Goal: Participate in discussion: Engage in conversation with other users on a specific topic

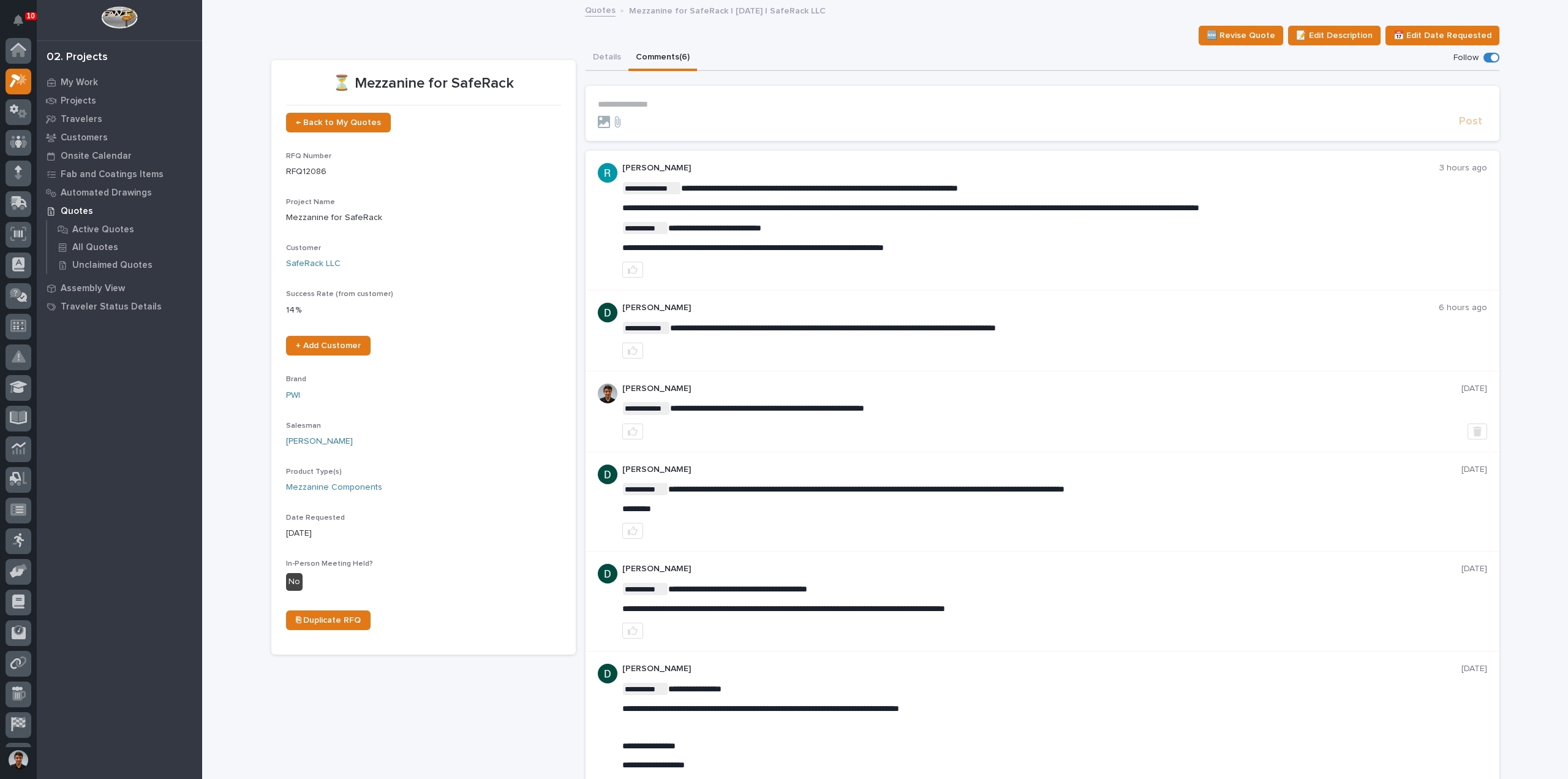
scroll to position [31, 0]
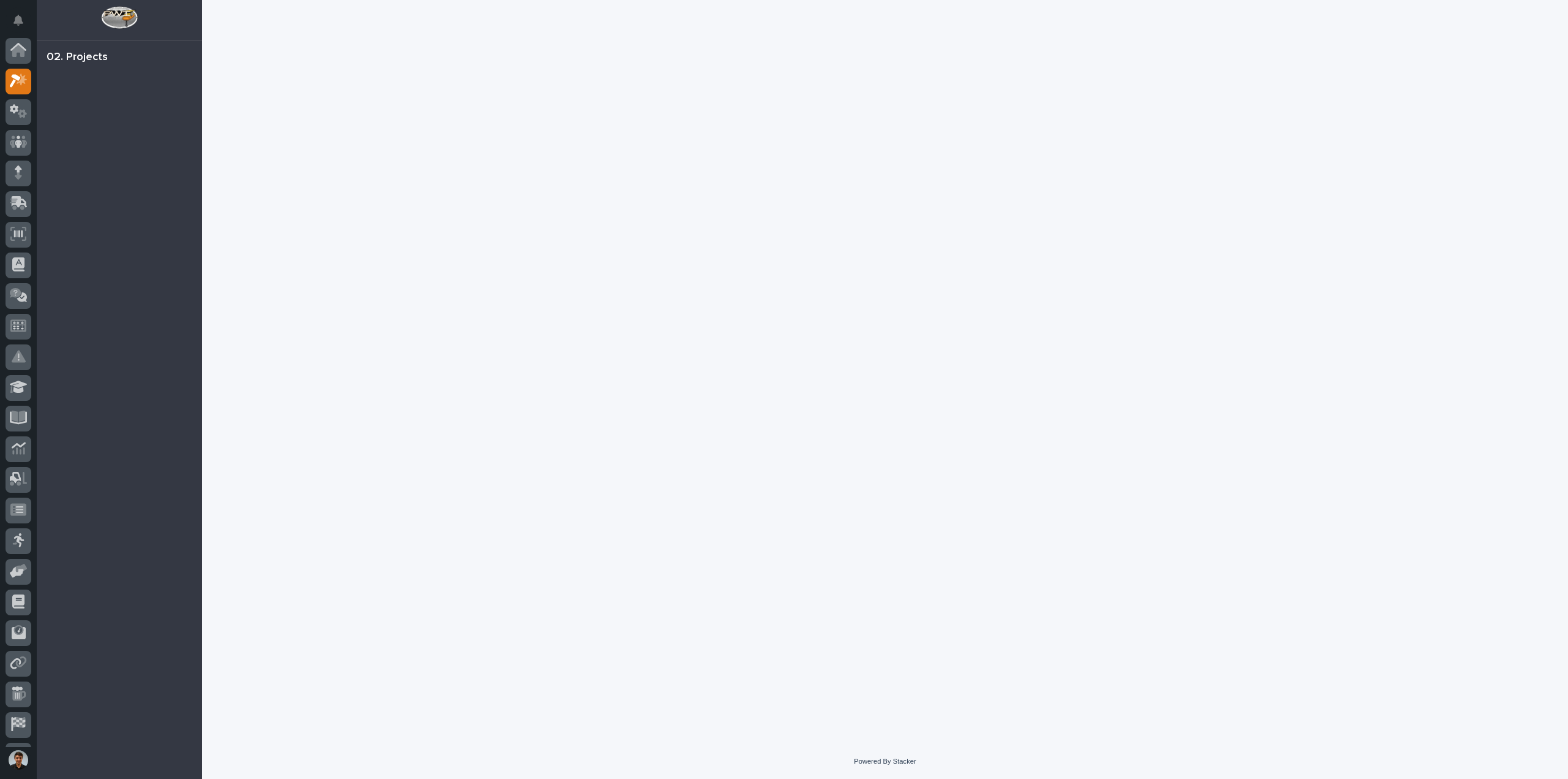
scroll to position [31, 0]
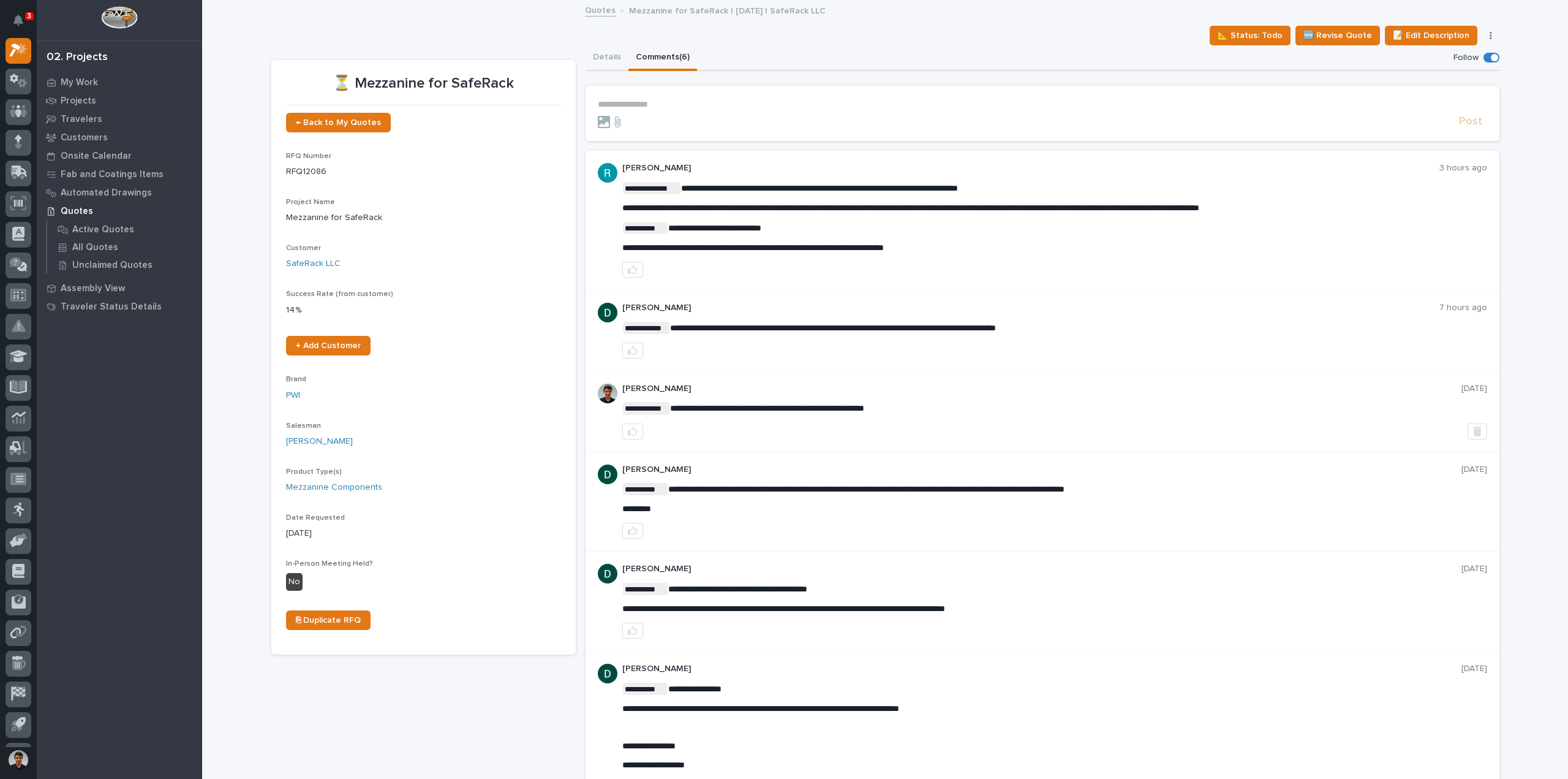
drag, startPoint x: 1160, startPoint y: 409, endPoint x: 1007, endPoint y: 267, distance: 208.7
click at [1010, 272] on div at bounding box center [1055, 269] width 865 height 16
click at [651, 102] on p "**********" at bounding box center [1043, 104] width 890 height 11
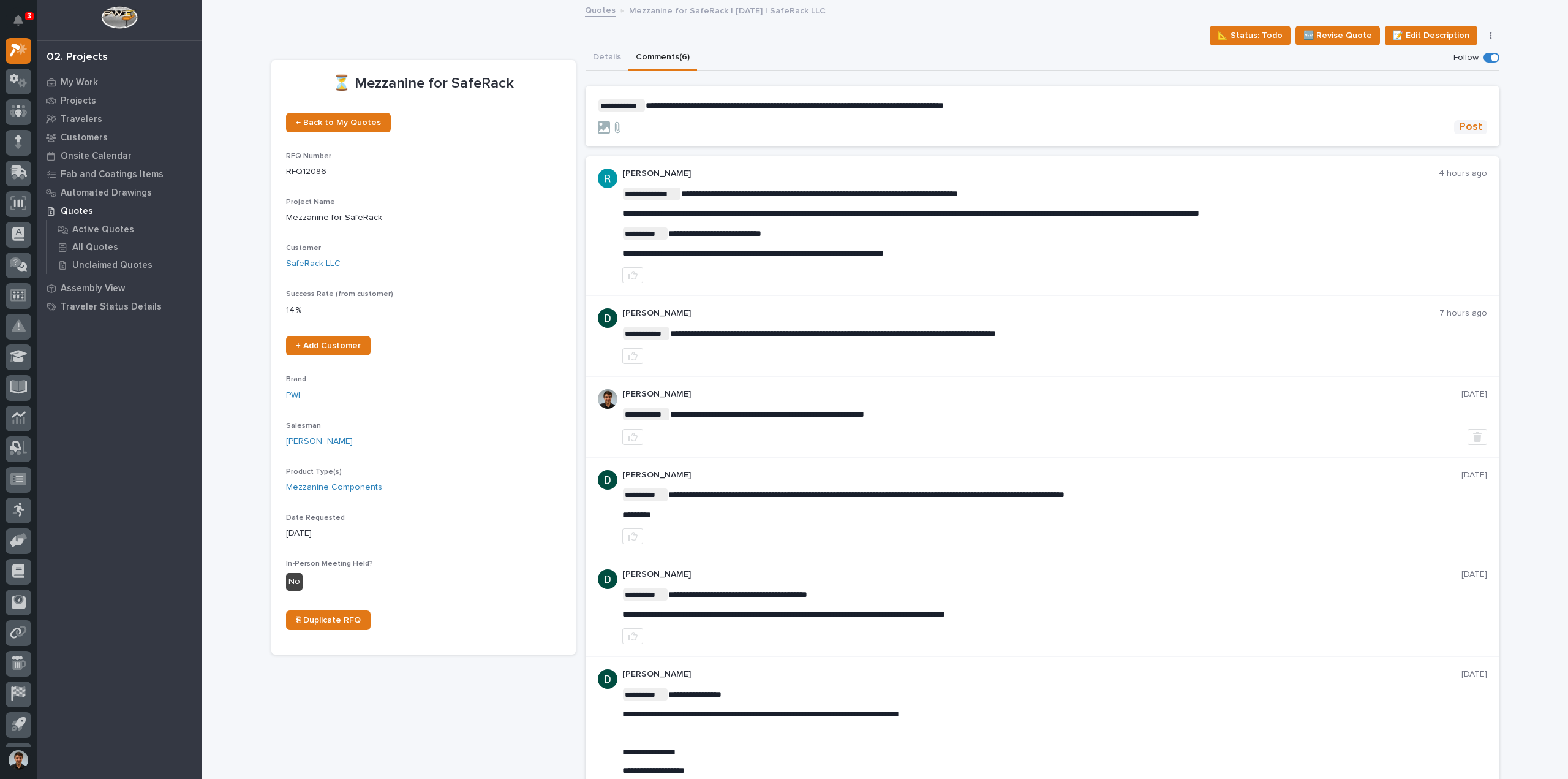
click at [1474, 128] on span "Post" at bounding box center [1471, 127] width 23 height 14
